Goal: Task Accomplishment & Management: Use online tool/utility

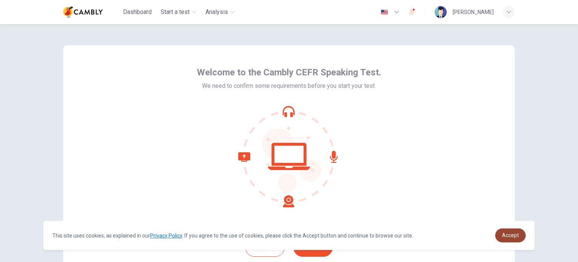
click at [512, 241] on link "Accept" at bounding box center [510, 235] width 30 height 14
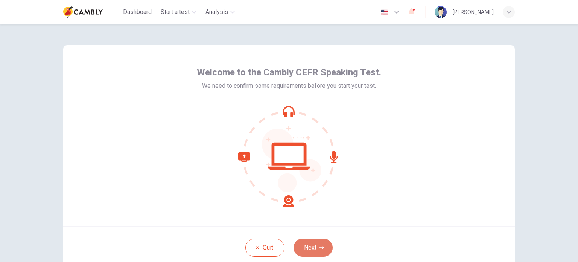
click at [303, 248] on button "Next" at bounding box center [313, 247] width 39 height 18
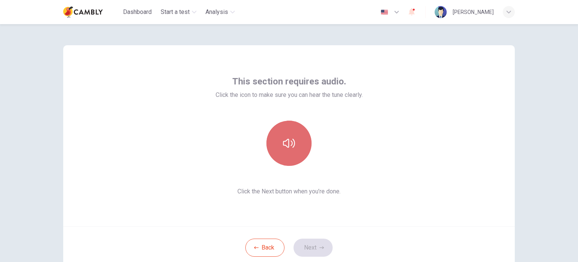
click at [279, 140] on button "button" at bounding box center [289, 142] width 45 height 45
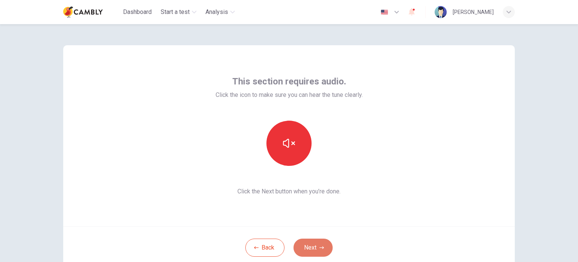
click at [318, 243] on button "Next" at bounding box center [313, 247] width 39 height 18
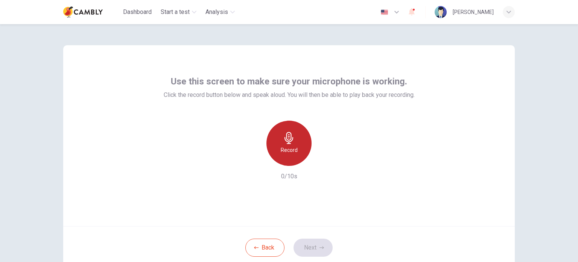
click at [284, 145] on h6 "Record" at bounding box center [289, 149] width 17 height 9
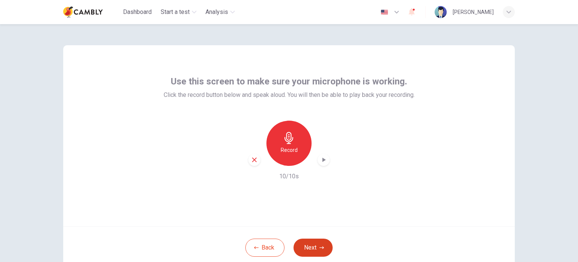
click at [315, 248] on button "Next" at bounding box center [313, 247] width 39 height 18
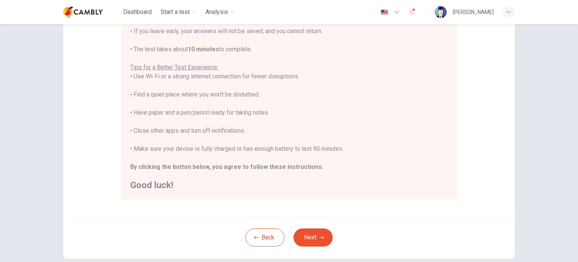
scroll to position [116, 0]
click at [314, 239] on button "Next" at bounding box center [313, 236] width 39 height 18
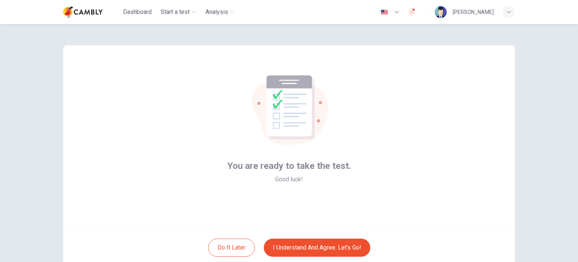
scroll to position [17, 0]
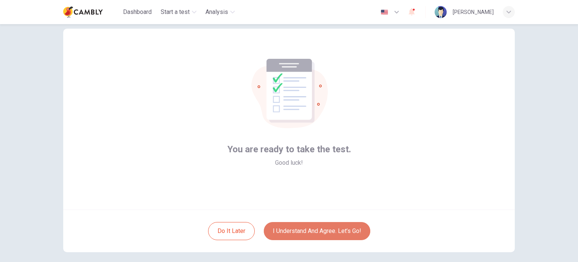
click at [315, 229] on button "I understand and agree. Let’s go!" at bounding box center [317, 231] width 107 height 18
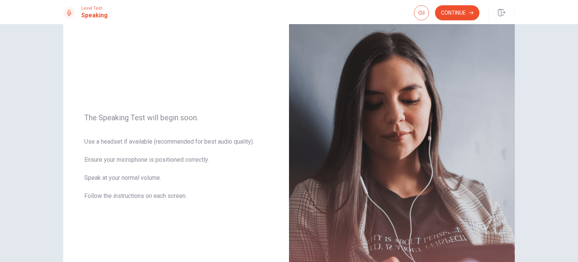
scroll to position [7, 0]
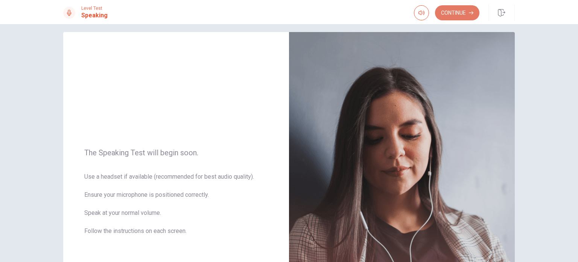
click at [456, 11] on button "Continue" at bounding box center [457, 12] width 44 height 15
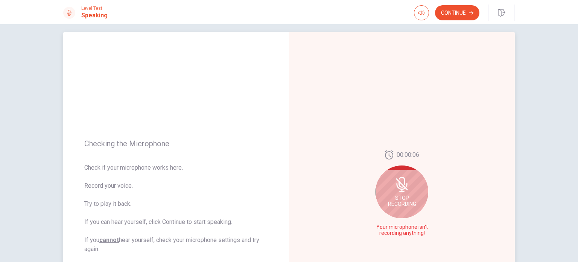
click at [399, 183] on icon at bounding box center [402, 184] width 6 height 7
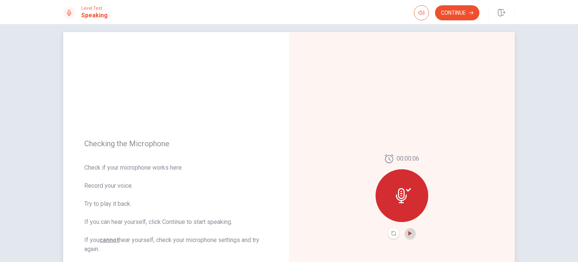
click at [408, 231] on icon "Play Audio" at bounding box center [410, 233] width 5 height 5
click at [391, 192] on div at bounding box center [402, 195] width 53 height 53
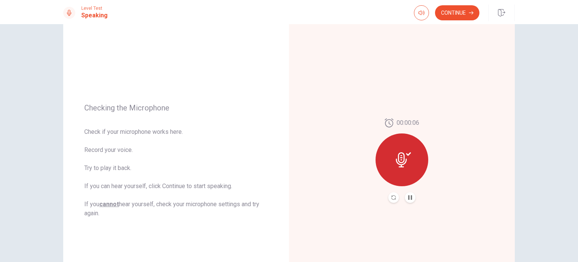
scroll to position [29, 0]
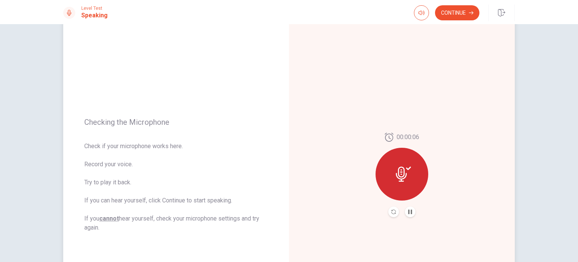
click at [405, 164] on div at bounding box center [402, 174] width 53 height 53
click at [395, 210] on button "Record Again" at bounding box center [394, 211] width 11 height 11
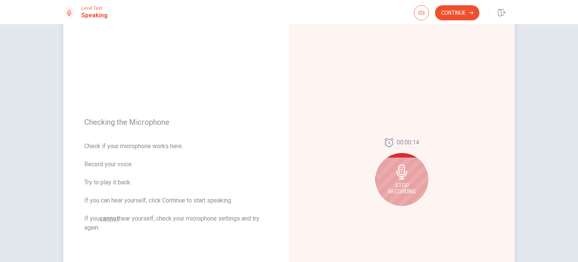
click at [407, 183] on span "Stop Recording" at bounding box center [402, 188] width 28 height 12
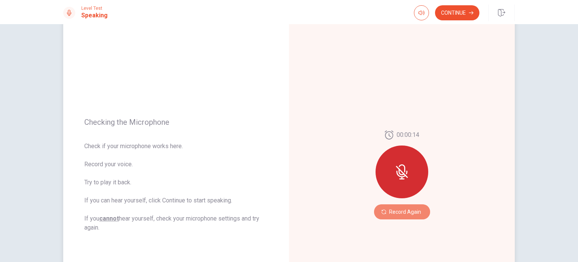
click at [390, 210] on button "Record Again" at bounding box center [402, 211] width 56 height 15
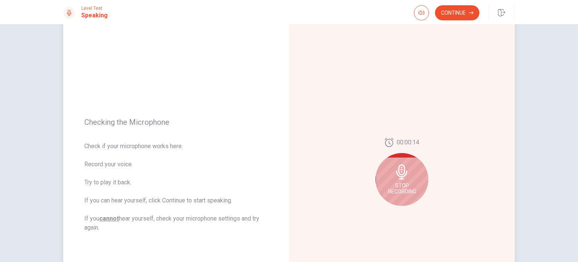
click at [401, 186] on span "Stop Recording" at bounding box center [402, 188] width 28 height 12
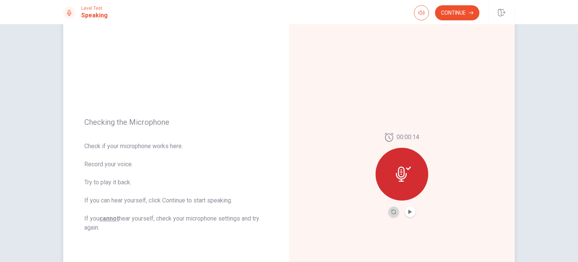
click at [392, 214] on button "Record Again" at bounding box center [394, 211] width 11 height 11
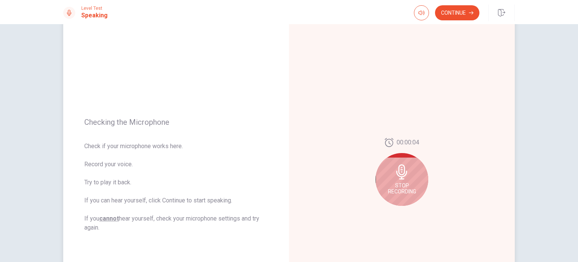
click at [403, 184] on span "Stop Recording" at bounding box center [402, 188] width 28 height 12
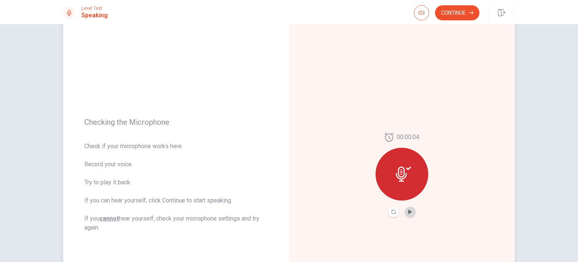
click at [410, 216] on button "Play Audio" at bounding box center [410, 211] width 11 height 11
click at [459, 10] on button "Continue" at bounding box center [457, 12] width 44 height 15
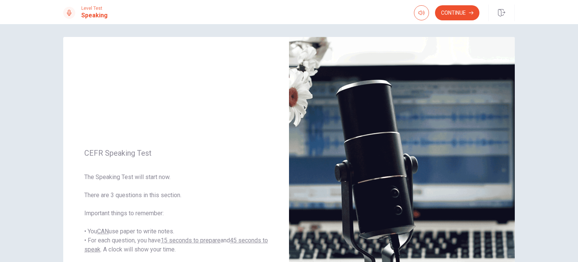
scroll to position [1, 0]
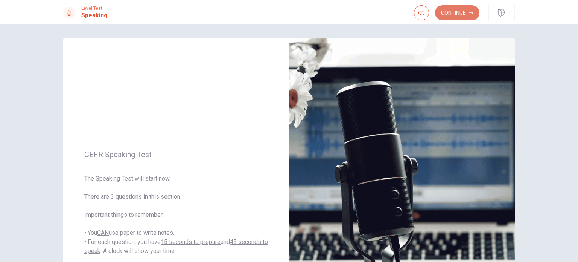
click at [459, 15] on button "Continue" at bounding box center [457, 12] width 44 height 15
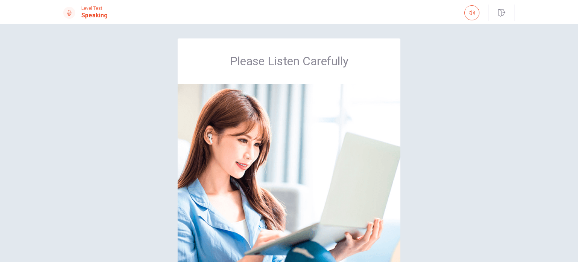
drag, startPoint x: 573, startPoint y: 76, endPoint x: 578, endPoint y: 108, distance: 32.3
click at [578, 108] on div "Please Listen Carefully © Copyright 2025" at bounding box center [289, 143] width 578 height 238
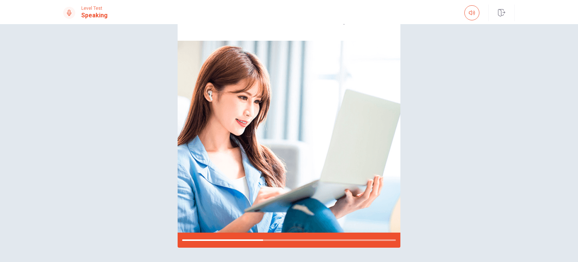
scroll to position [43, 0]
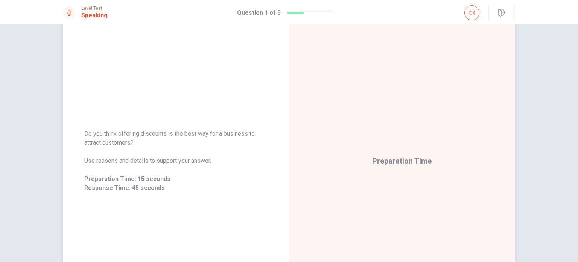
drag, startPoint x: 140, startPoint y: 143, endPoint x: 77, endPoint y: 136, distance: 63.7
click at [77, 136] on div "Do you think offering discounts is the best way for a business to attract custo…" at bounding box center [176, 160] width 226 height 81
drag, startPoint x: 82, startPoint y: 133, endPoint x: 134, endPoint y: 145, distance: 53.1
click at [134, 145] on span "Do you think offering discounts is the best way for a business to attract custo…" at bounding box center [176, 138] width 184 height 18
drag, startPoint x: 134, startPoint y: 145, endPoint x: 129, endPoint y: 143, distance: 5.7
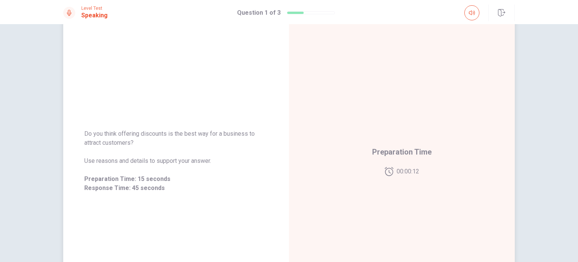
click at [129, 143] on span "Do you think offering discounts is the best way for a business to attract custo…" at bounding box center [176, 138] width 184 height 18
drag, startPoint x: 131, startPoint y: 143, endPoint x: 84, endPoint y: 132, distance: 48.7
click at [84, 132] on span "Do you think offering discounts is the best way for a business to attract custo…" at bounding box center [176, 138] width 184 height 18
drag, startPoint x: 84, startPoint y: 132, endPoint x: 156, endPoint y: 148, distance: 74.1
click at [156, 148] on div "Do you think offering discounts is the best way for a business to attract custo…" at bounding box center [176, 160] width 184 height 63
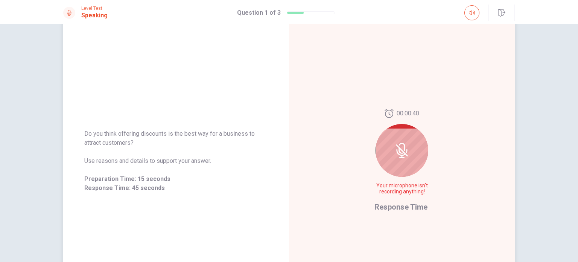
click at [410, 147] on div at bounding box center [402, 150] width 53 height 53
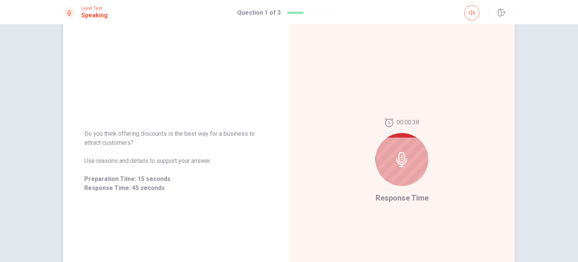
click at [401, 157] on icon at bounding box center [402, 159] width 15 height 15
click at [396, 160] on icon at bounding box center [402, 159] width 15 height 15
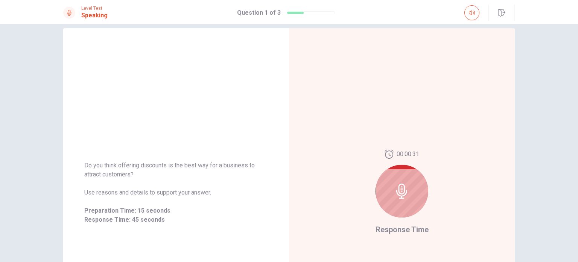
scroll to position [0, 0]
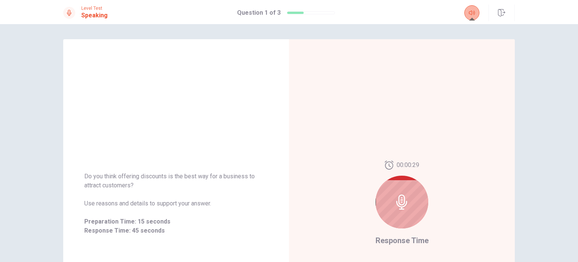
click at [474, 16] on button "button" at bounding box center [472, 12] width 15 height 15
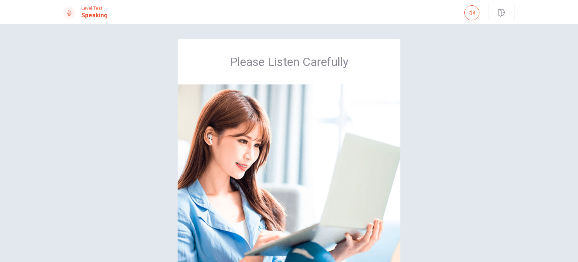
drag, startPoint x: 574, startPoint y: 76, endPoint x: 578, endPoint y: 88, distance: 12.4
click at [578, 88] on div "Please Listen Carefully © Copyright 2025" at bounding box center [289, 143] width 578 height 238
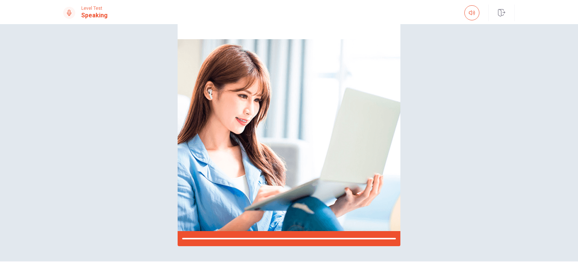
scroll to position [55, 0]
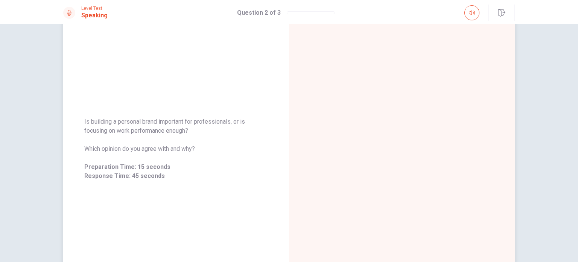
drag, startPoint x: 191, startPoint y: 132, endPoint x: 82, endPoint y: 126, distance: 109.0
click at [84, 126] on span "Is building a personal brand important for professionals, or is focusing on wor…" at bounding box center [176, 126] width 184 height 18
drag, startPoint x: 88, startPoint y: 120, endPoint x: 185, endPoint y: 131, distance: 97.7
click at [185, 131] on span "Is building a personal brand important for professionals, or is focusing on wor…" at bounding box center [176, 126] width 184 height 18
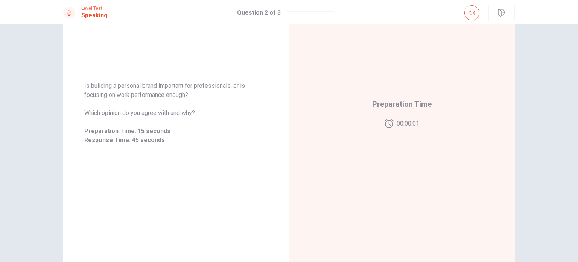
scroll to position [90, 0]
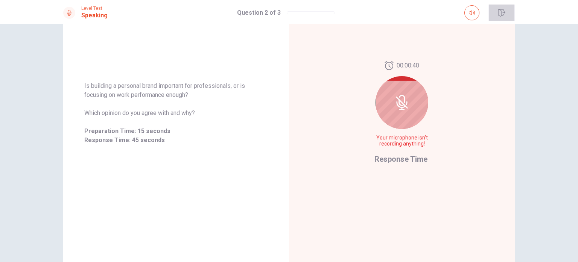
click at [498, 14] on button "button" at bounding box center [502, 13] width 26 height 17
